Goal: Task Accomplishment & Management: Use online tool/utility

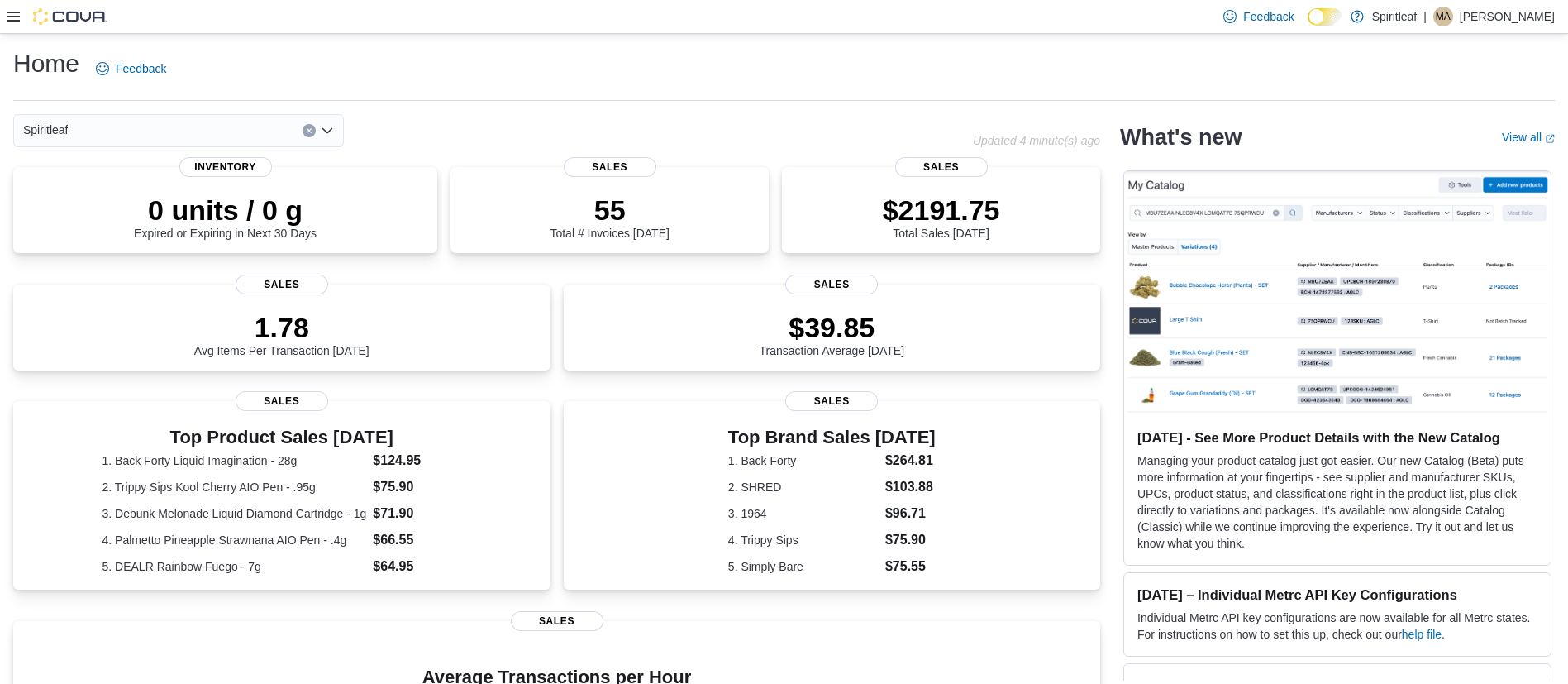
scroll to position [10, 0]
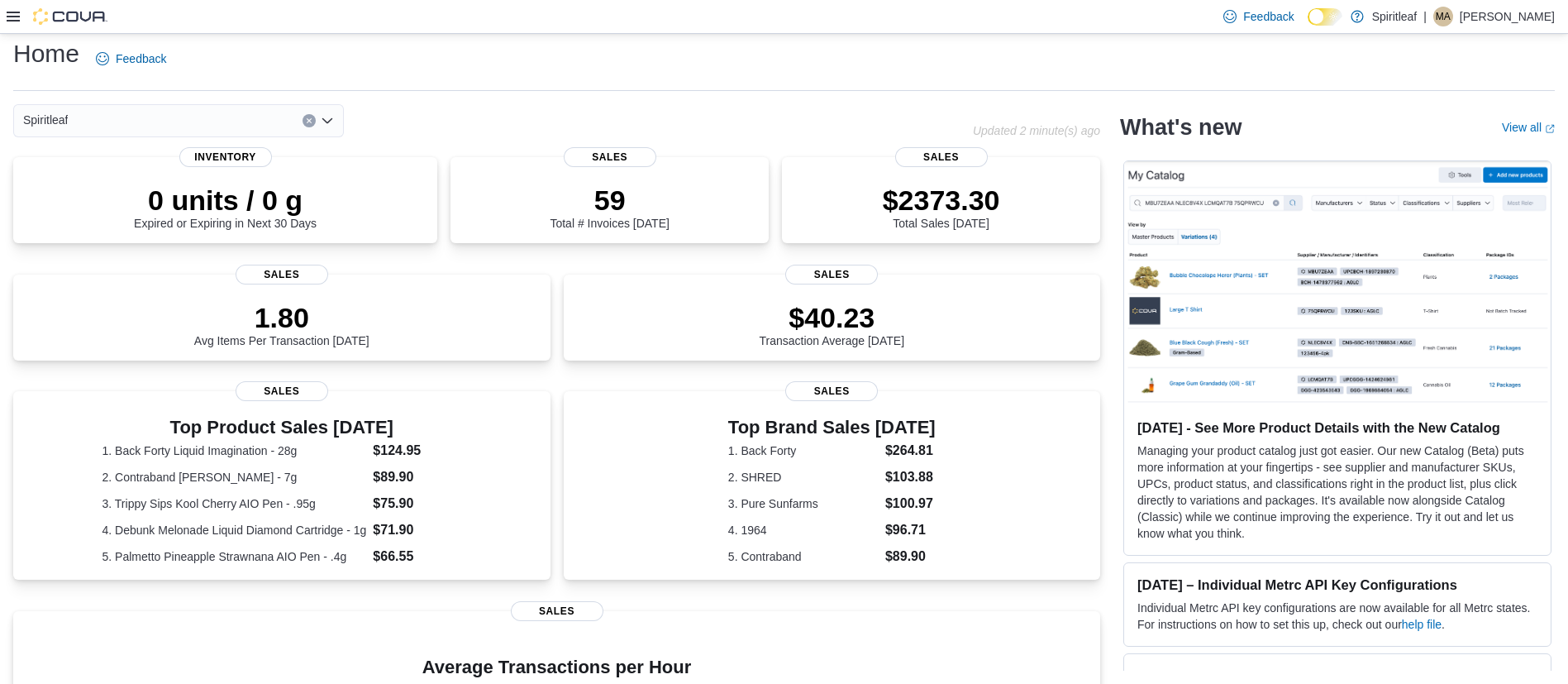
click at [10, 13] on icon at bounding box center [13, 16] width 14 height 10
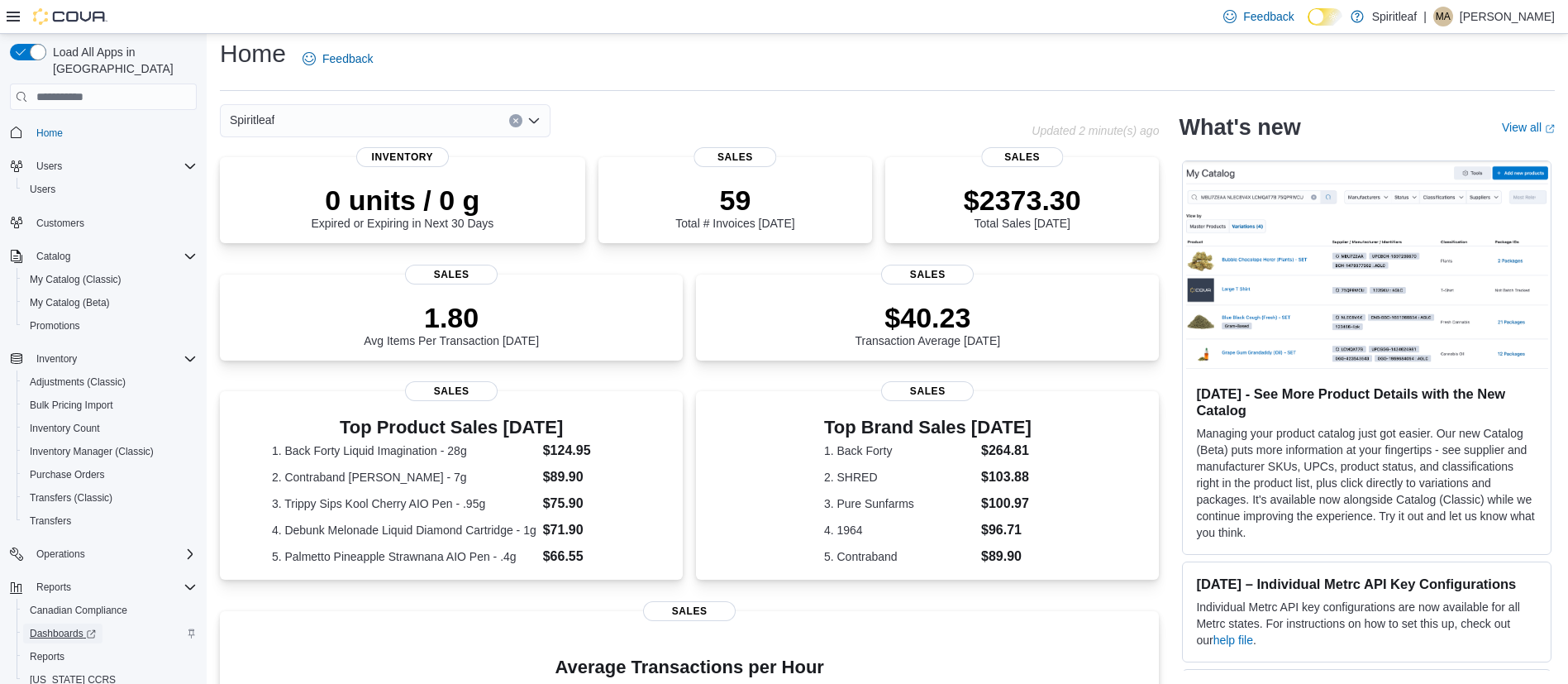
click at [60, 626] on span "Dashboards" at bounding box center [63, 633] width 66 height 20
click at [49, 649] on span "Reports" at bounding box center [47, 656] width 35 height 14
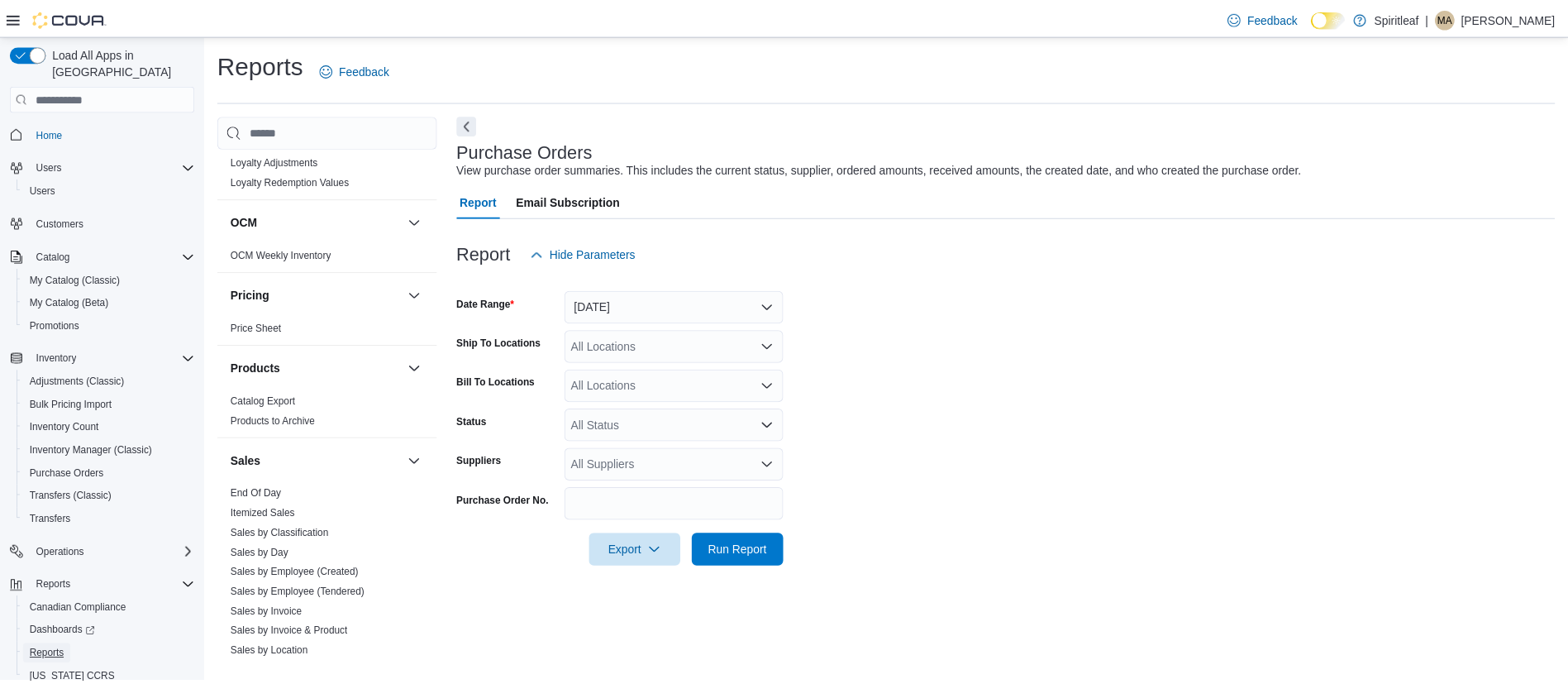
scroll to position [913, 0]
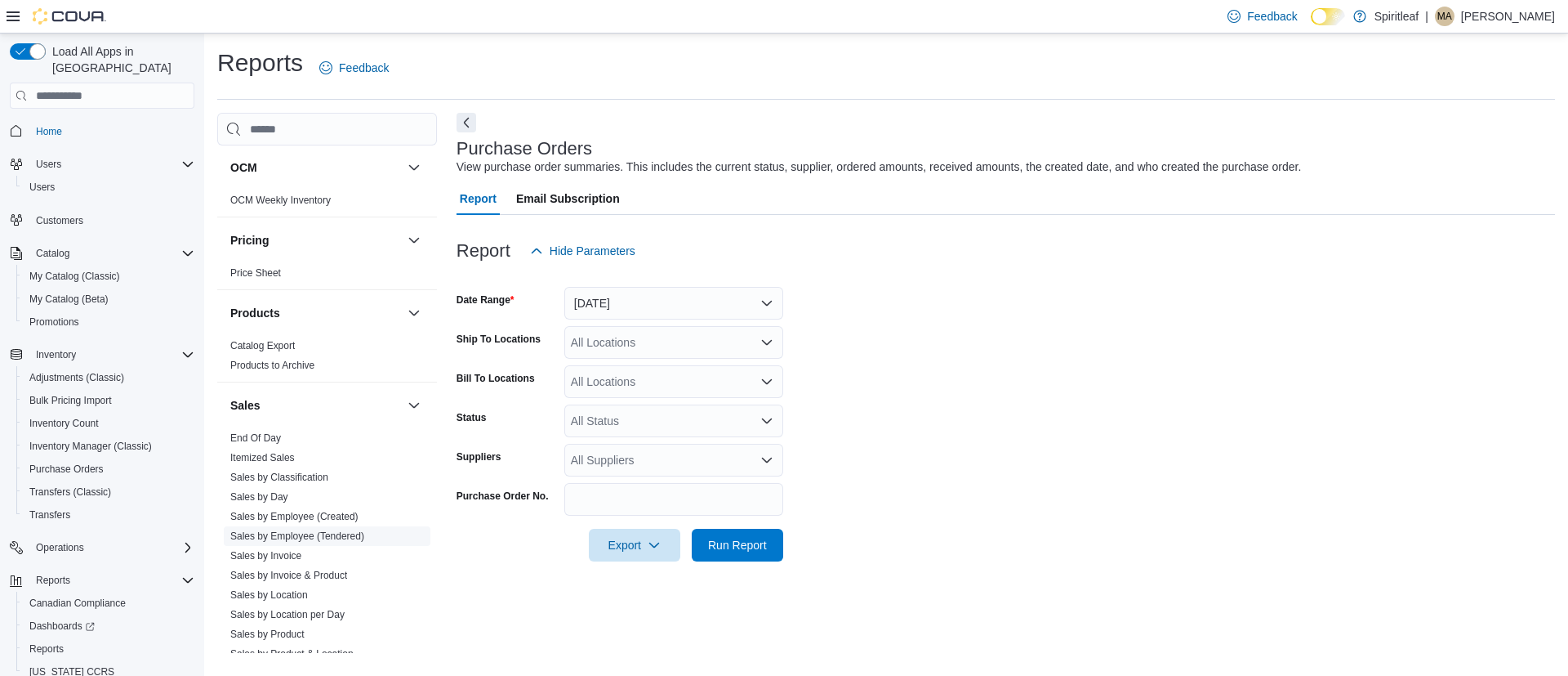
click at [288, 536] on link "Sales by Employee (Tendered)" at bounding box center [297, 536] width 134 height 12
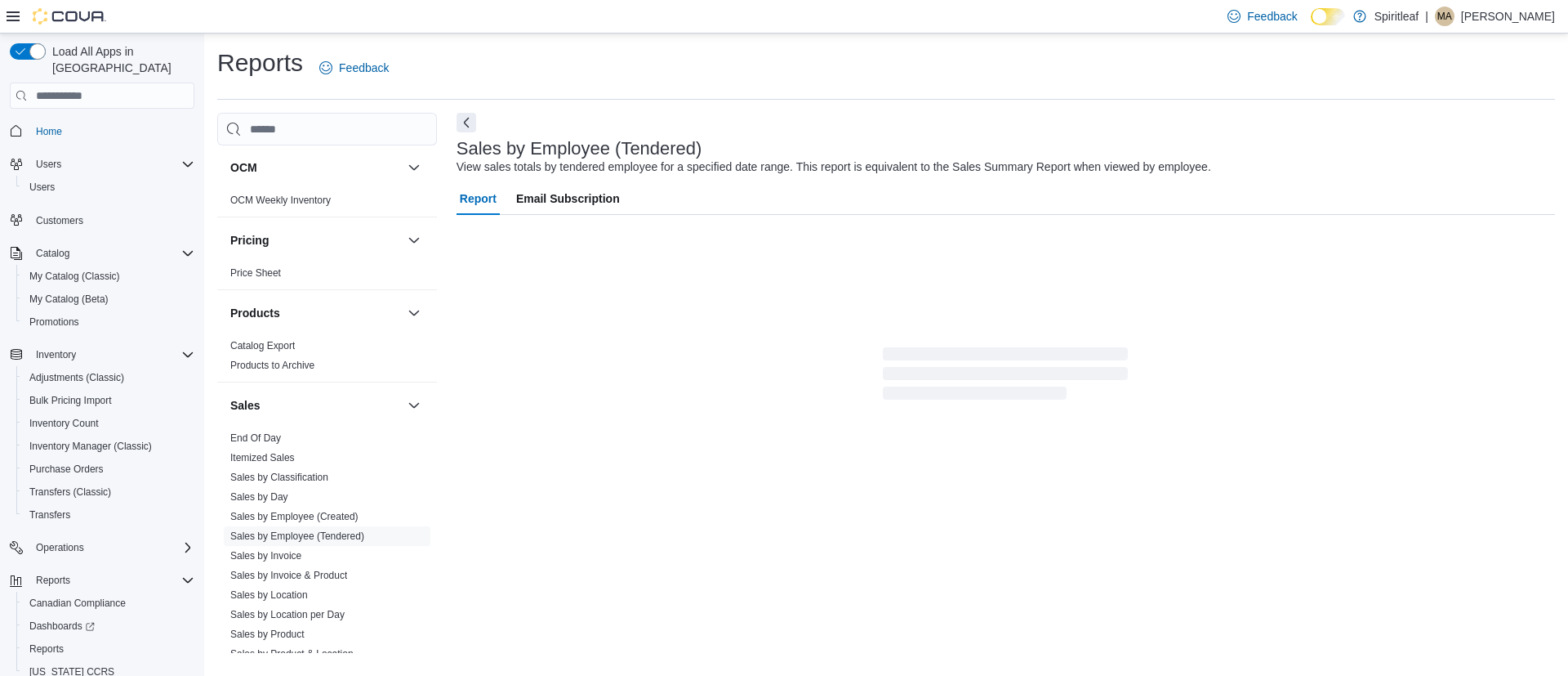
click at [13, 22] on div at bounding box center [56, 16] width 100 height 16
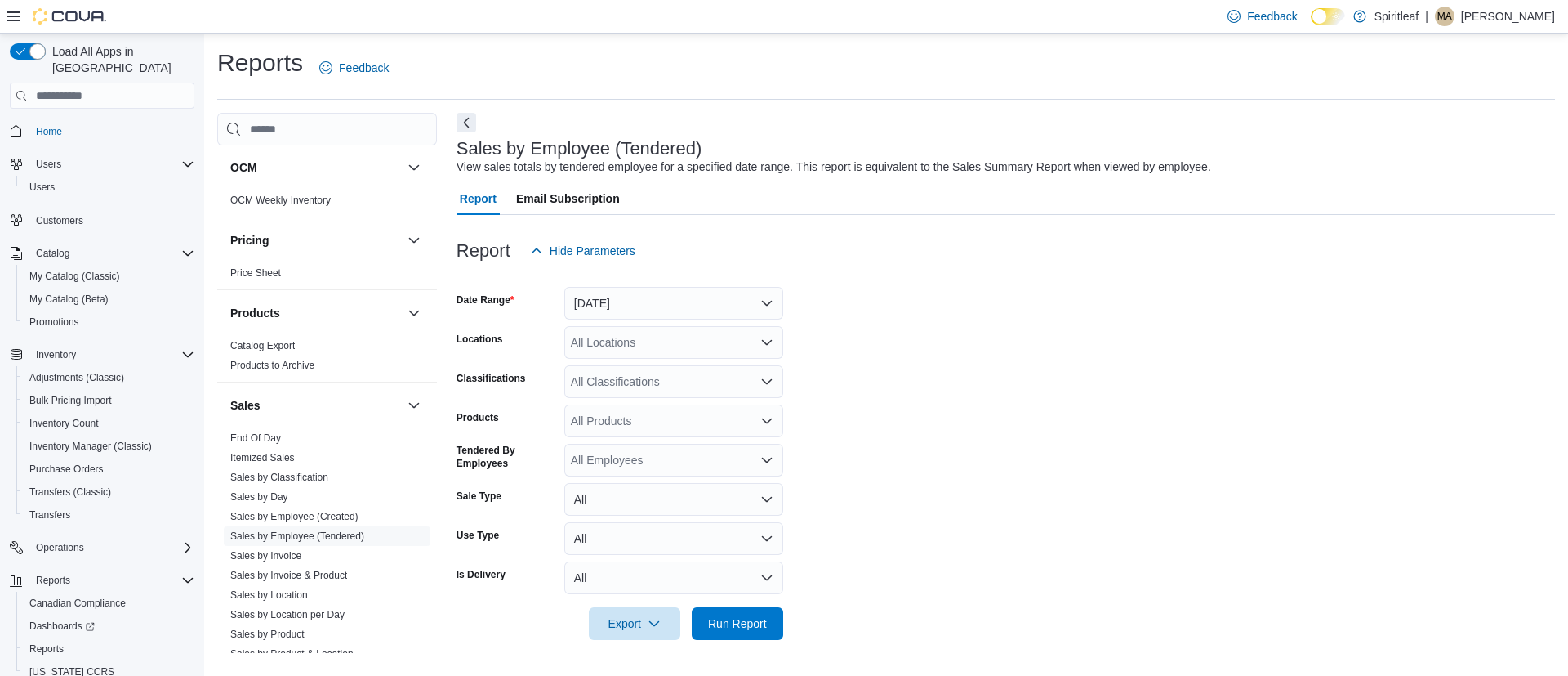
click at [13, 13] on icon at bounding box center [13, 16] width 13 height 10
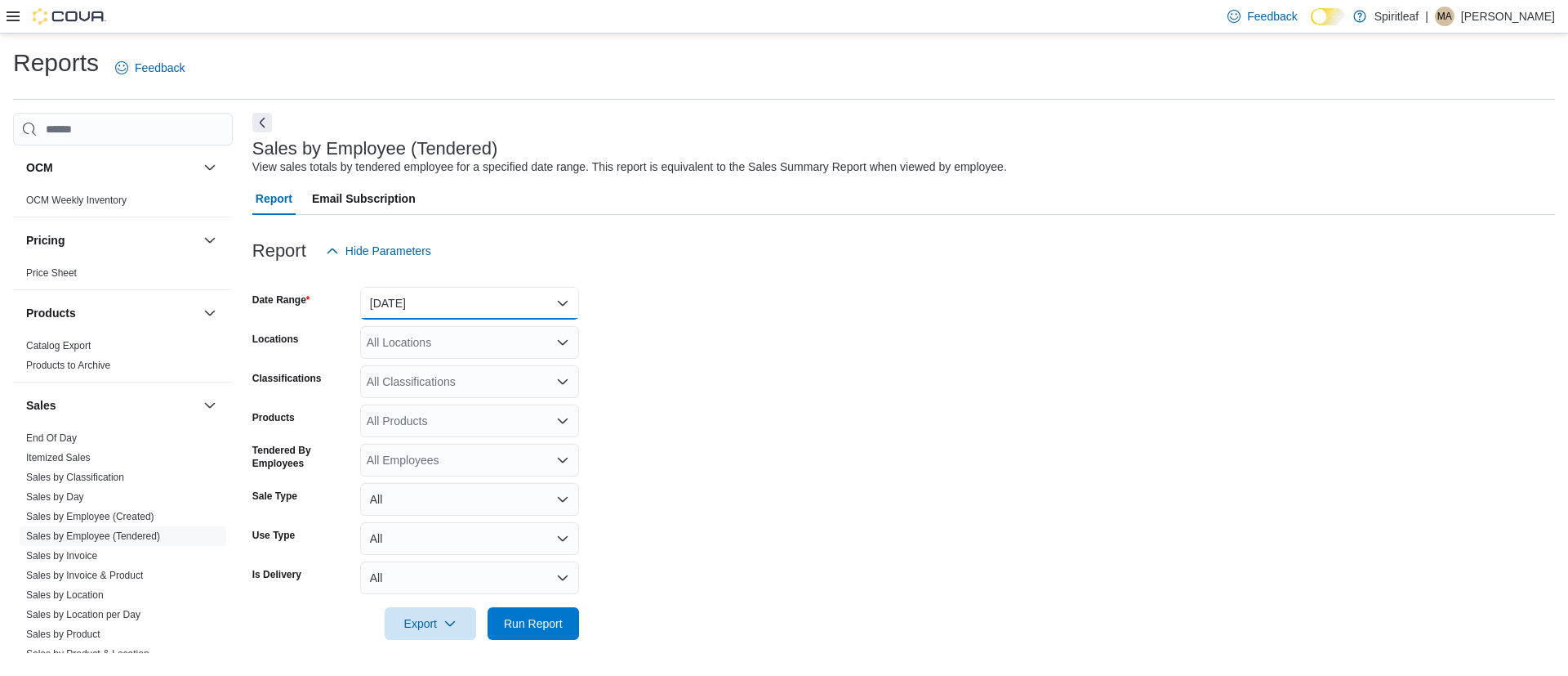
click at [395, 293] on button "Yesterday" at bounding box center [469, 303] width 219 height 32
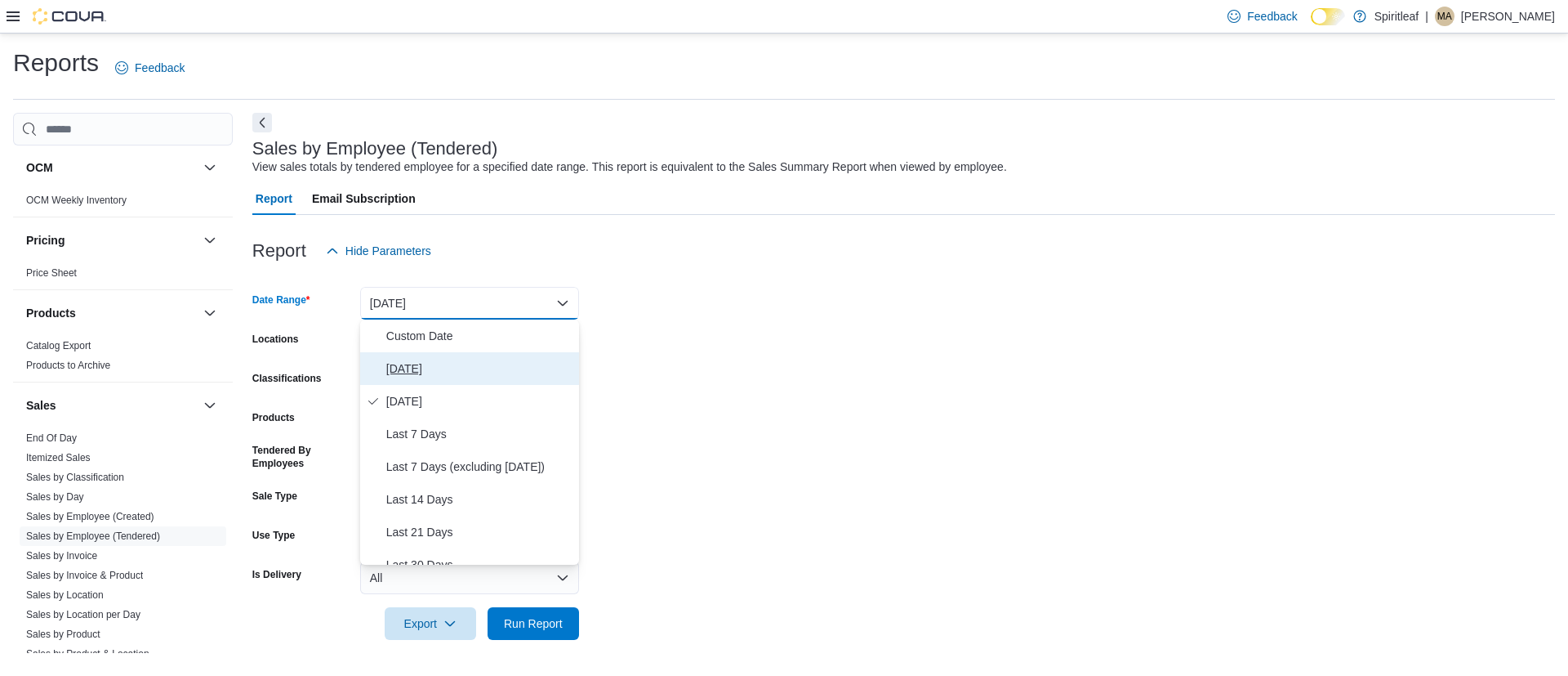
click at [401, 357] on button "[DATE]" at bounding box center [469, 368] width 219 height 32
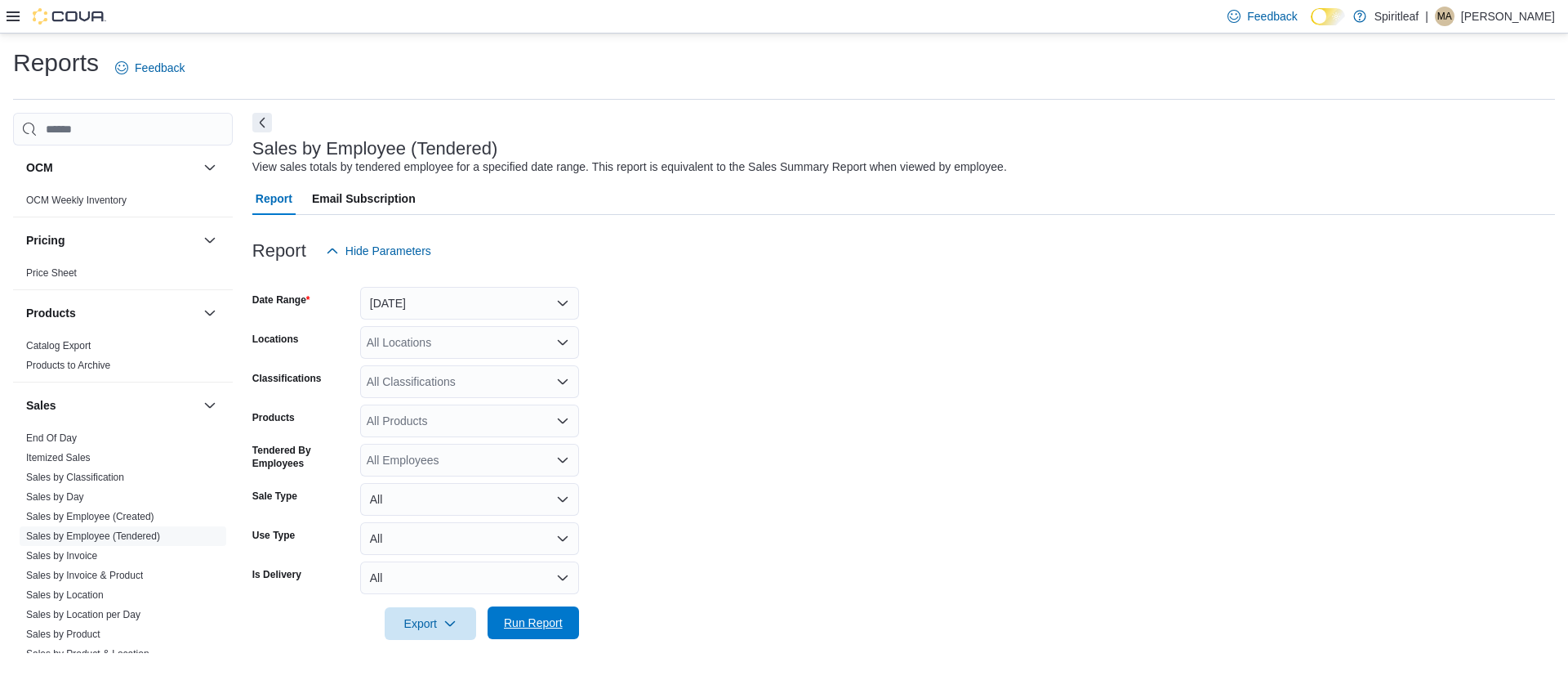
click at [549, 628] on span "Run Report" at bounding box center [533, 622] width 59 height 16
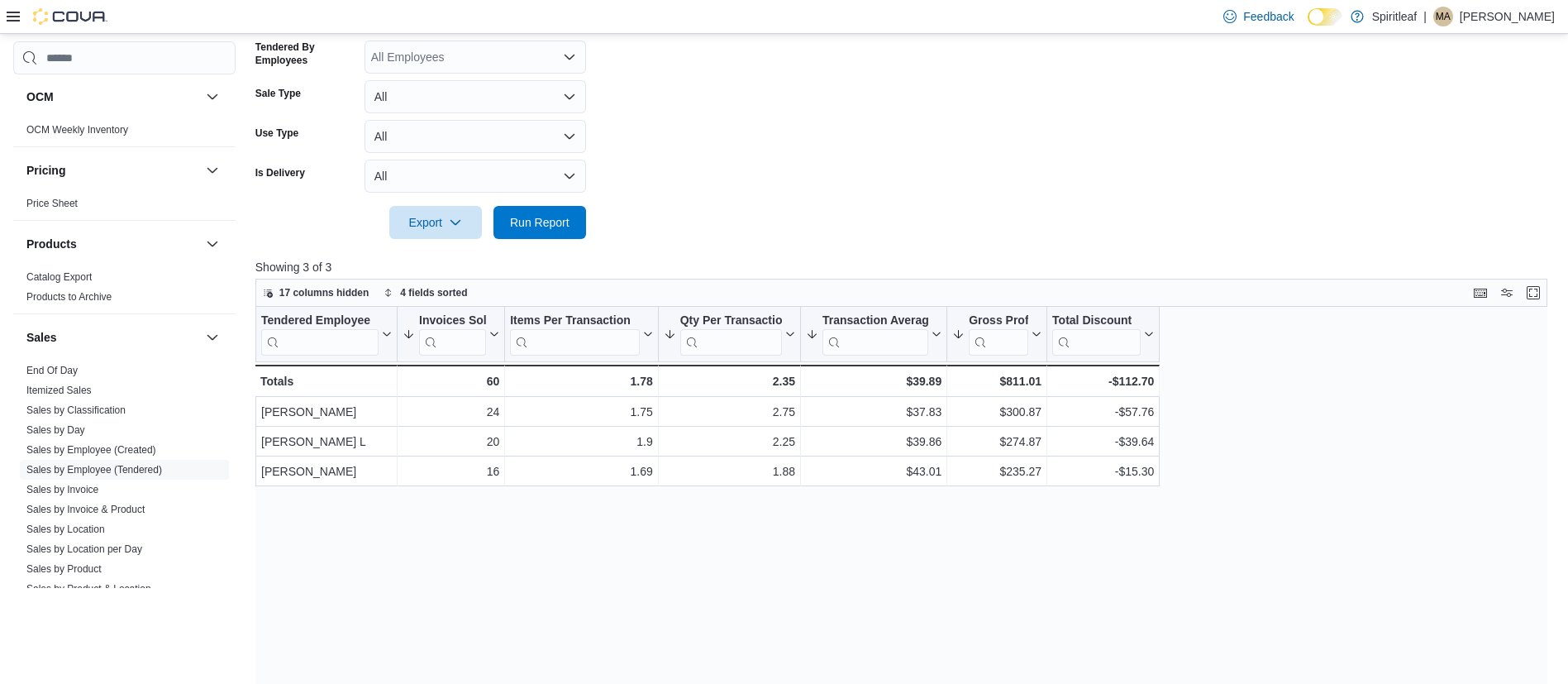
scroll to position [417, 0]
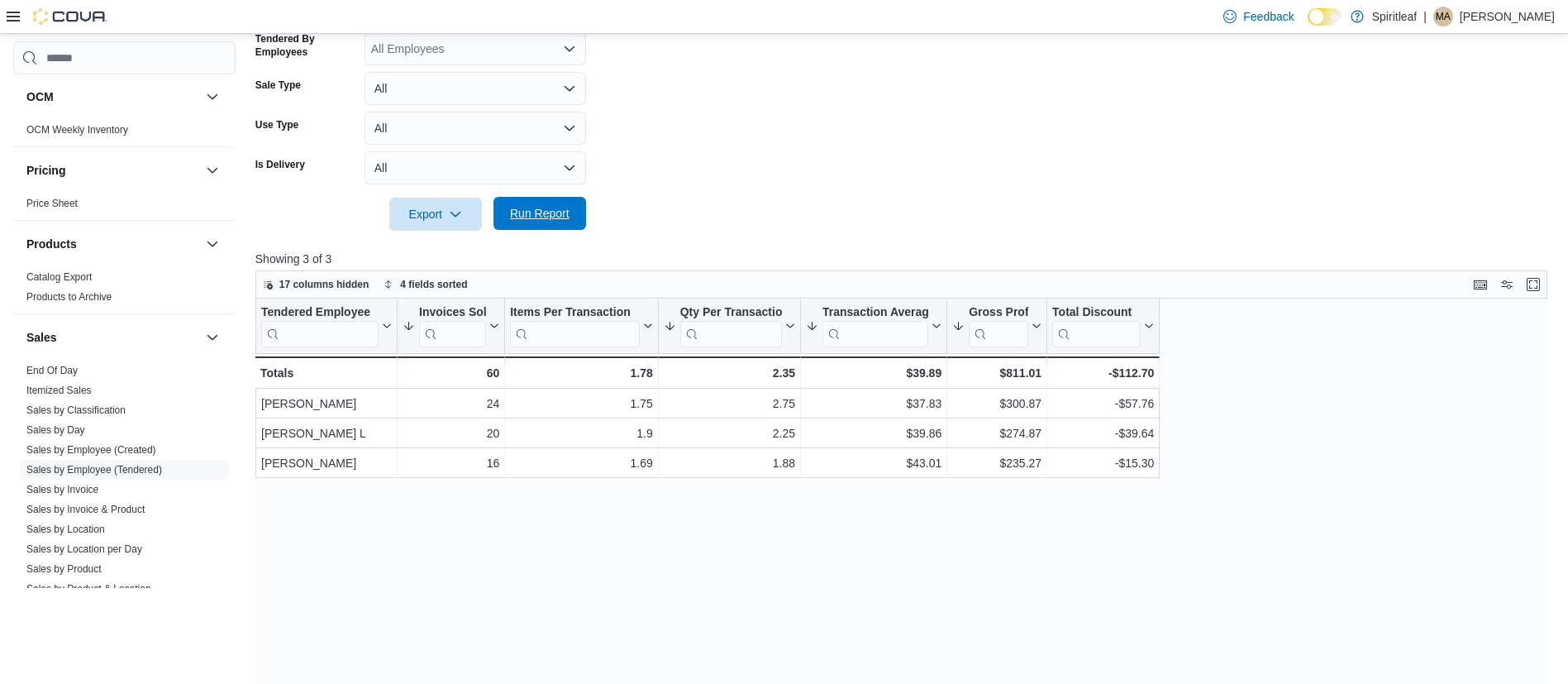
click at [524, 214] on span "Run Report" at bounding box center [540, 213] width 60 height 16
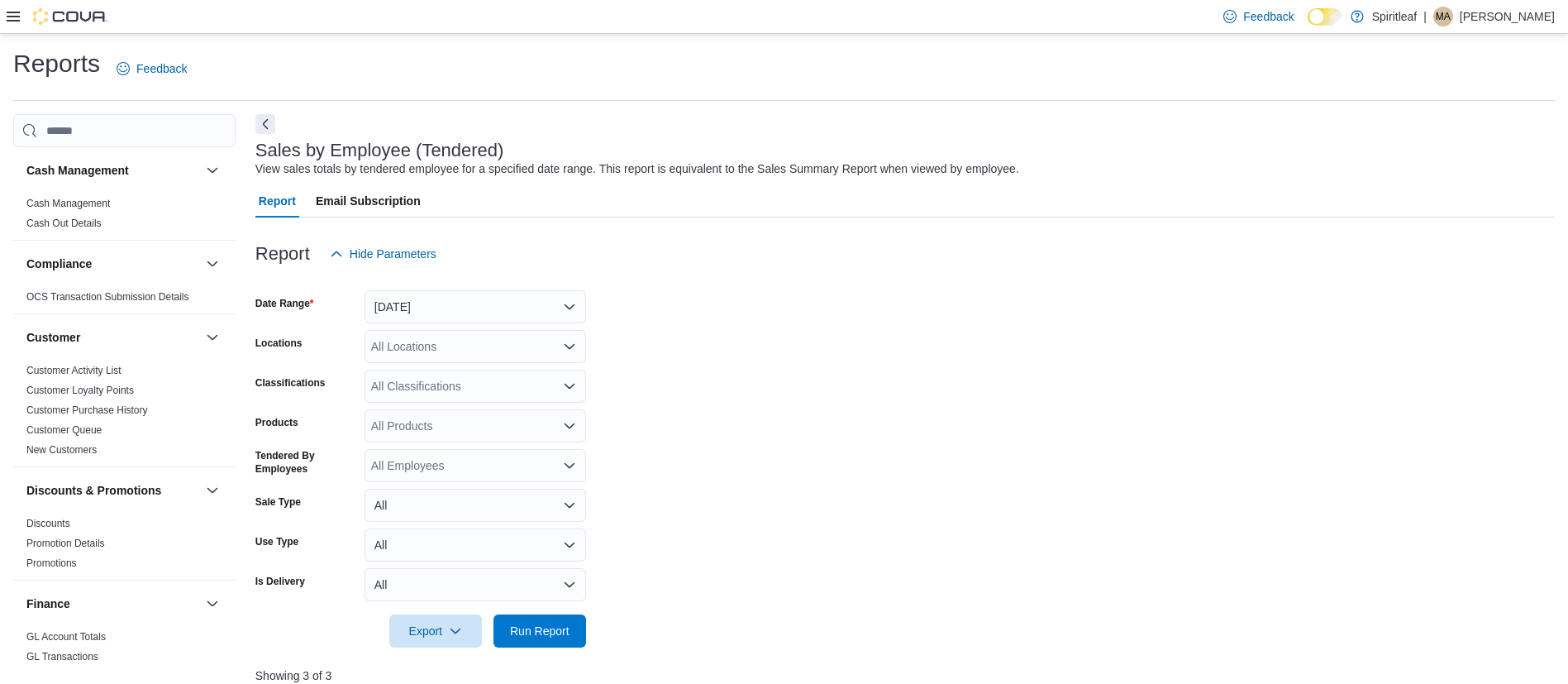
click at [819, 436] on form "Date Range [DATE] Locations All Locations Classifications All Classifications P…" at bounding box center [905, 459] width 1300 height 377
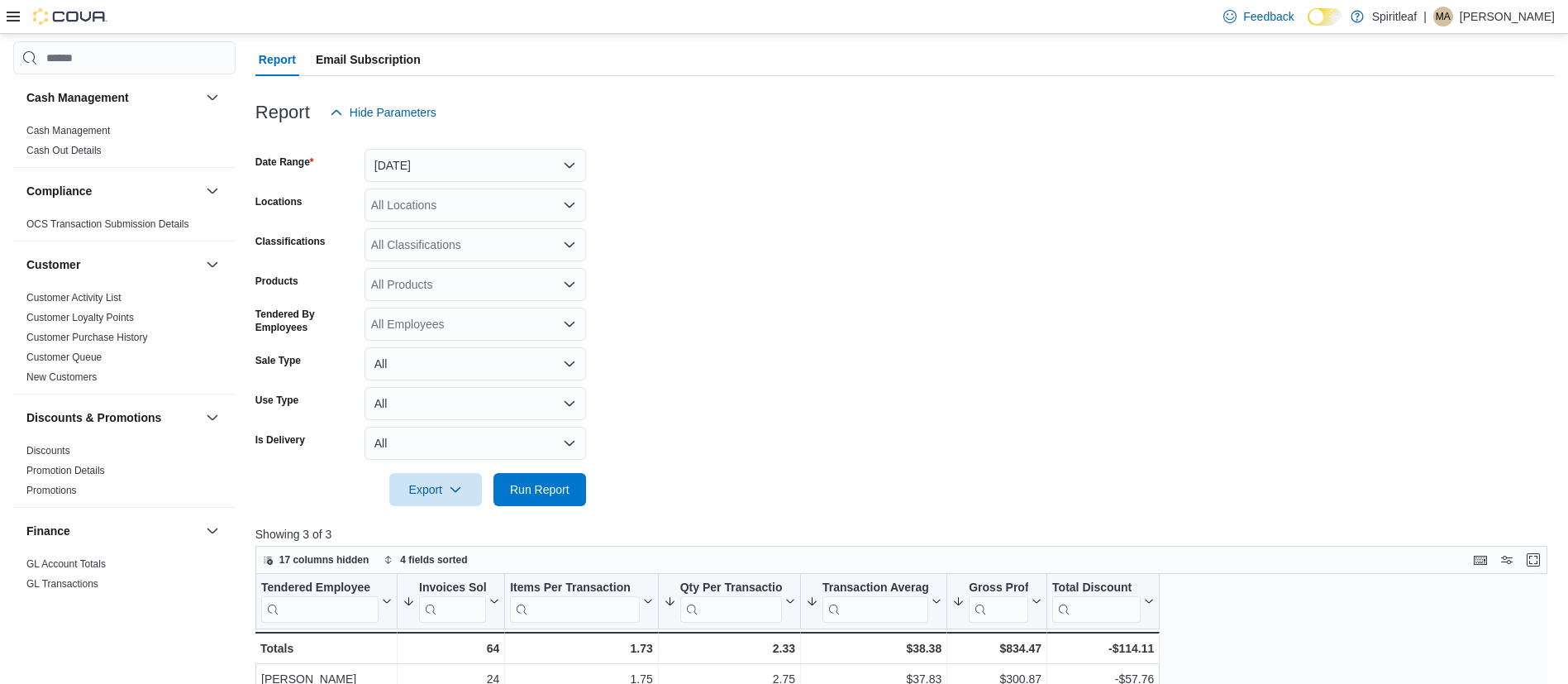
scroll to position [158, 0]
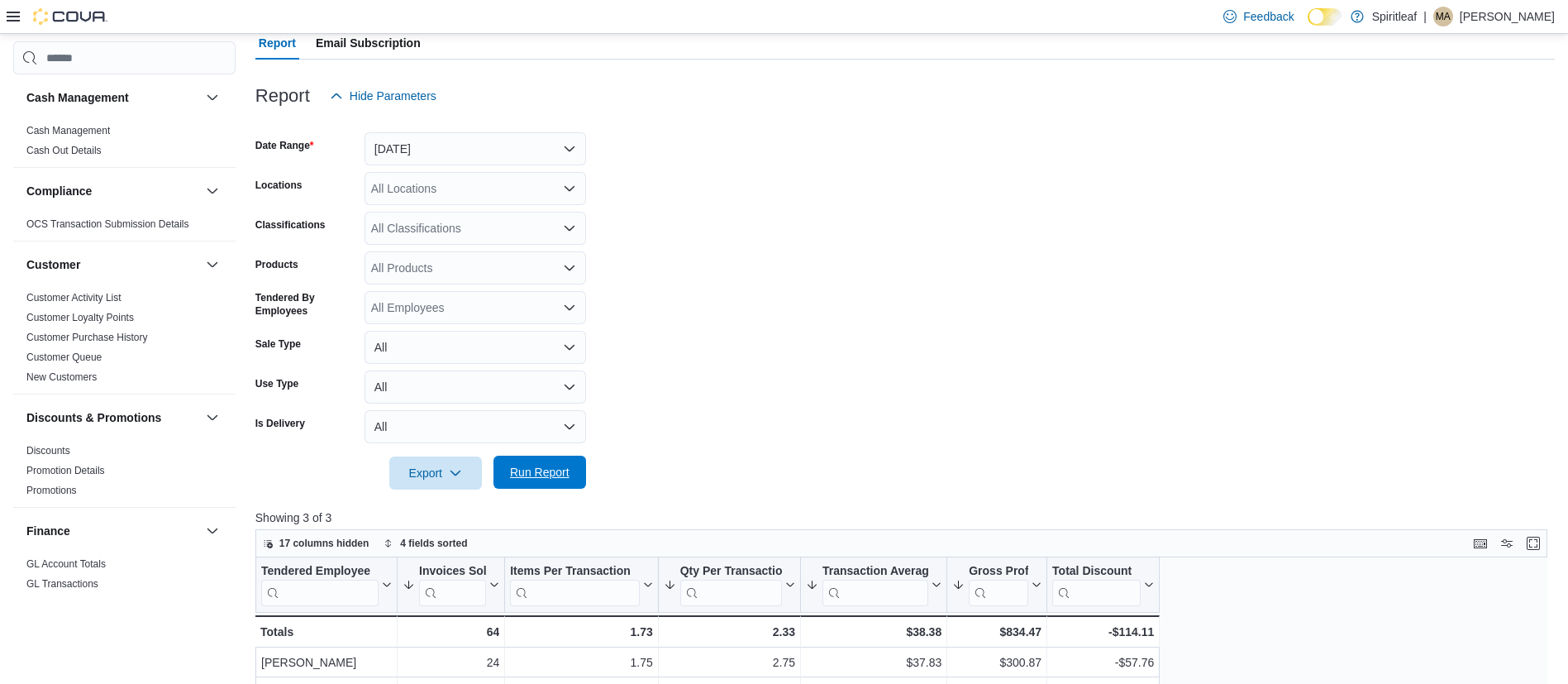
click at [561, 479] on span "Run Report" at bounding box center [540, 472] width 60 height 16
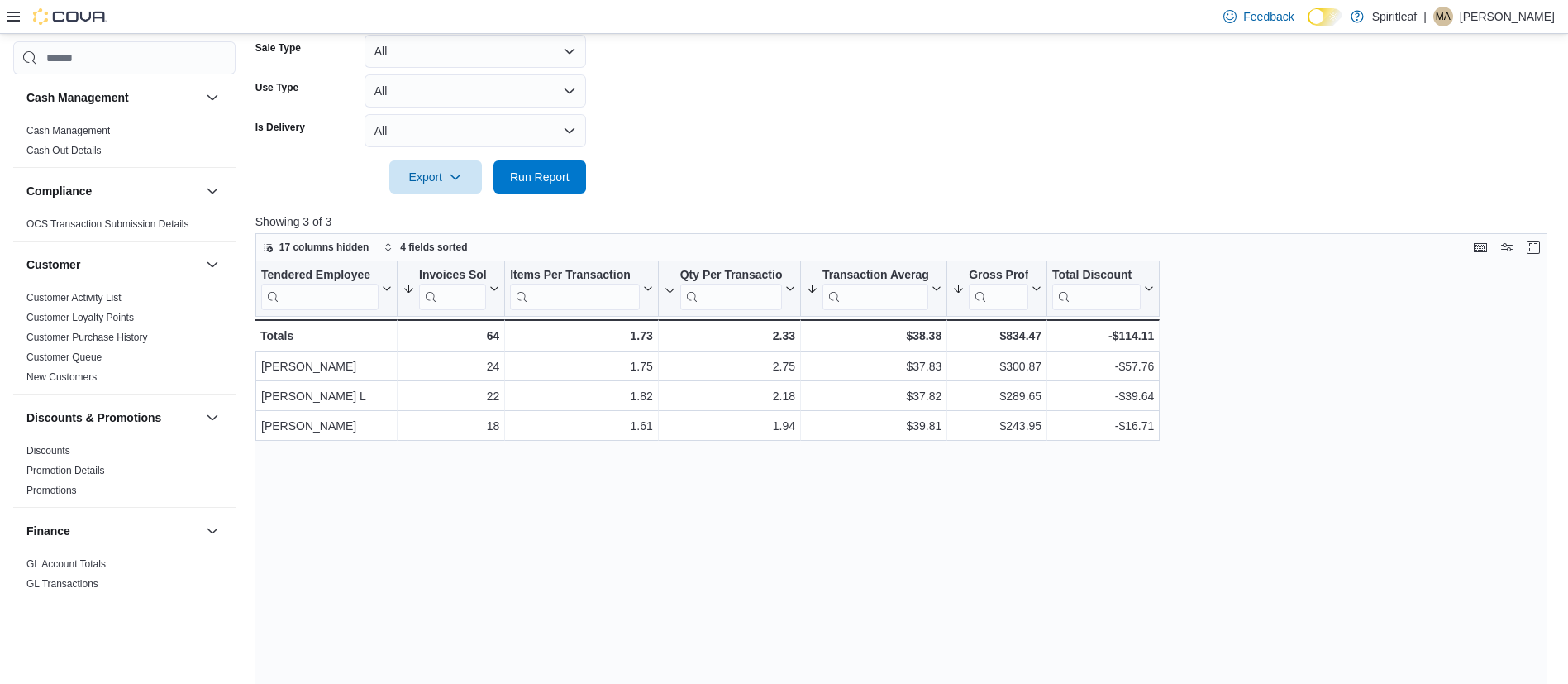
scroll to position [468, 0]
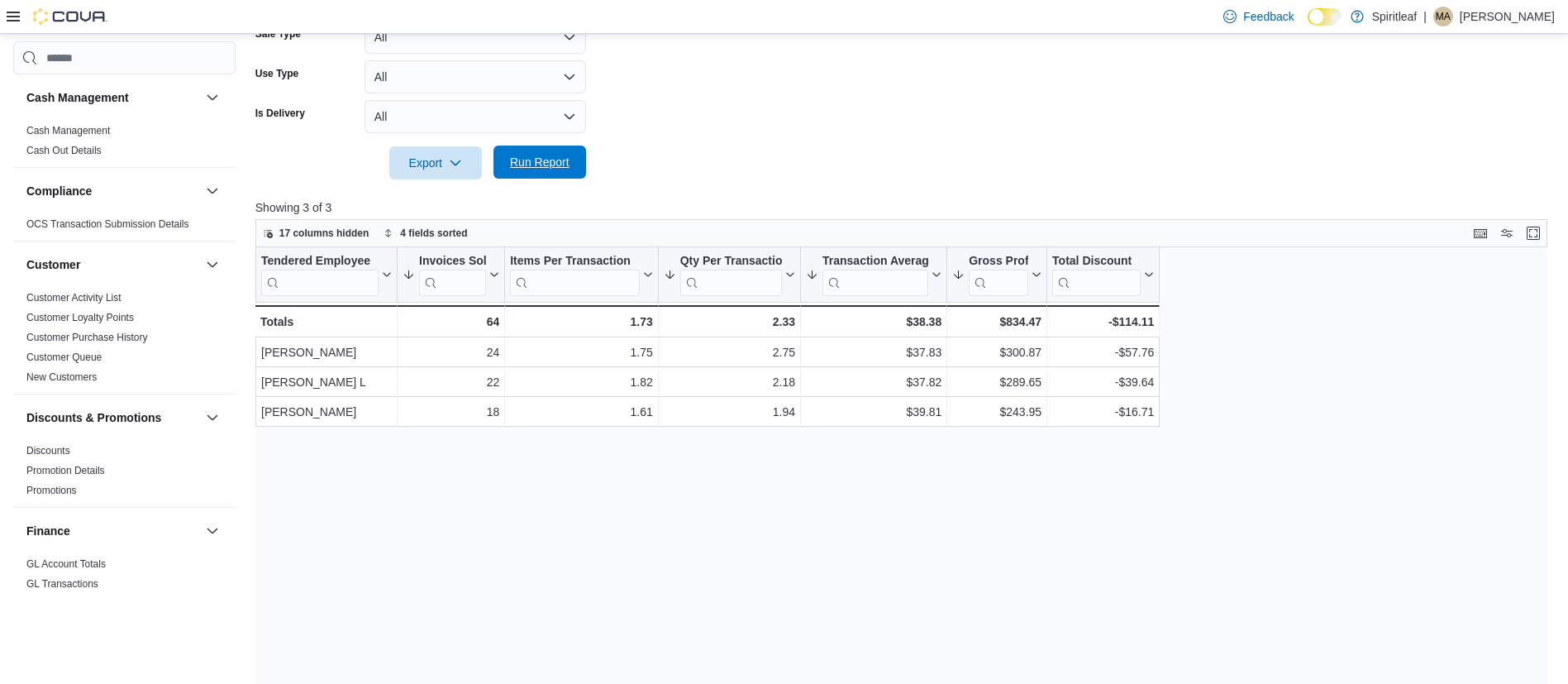
click at [531, 176] on span "Run Report" at bounding box center [540, 162] width 73 height 33
click at [551, 164] on span "Run Report" at bounding box center [540, 162] width 60 height 16
